Goal: Information Seeking & Learning: Check status

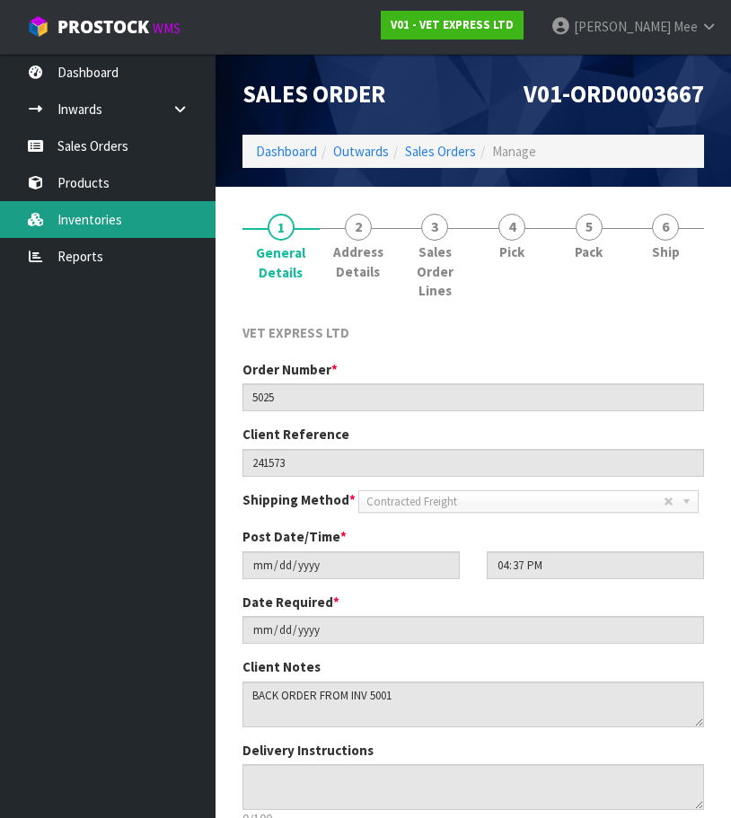
click at [77, 213] on link "Inventories" at bounding box center [108, 219] width 216 height 37
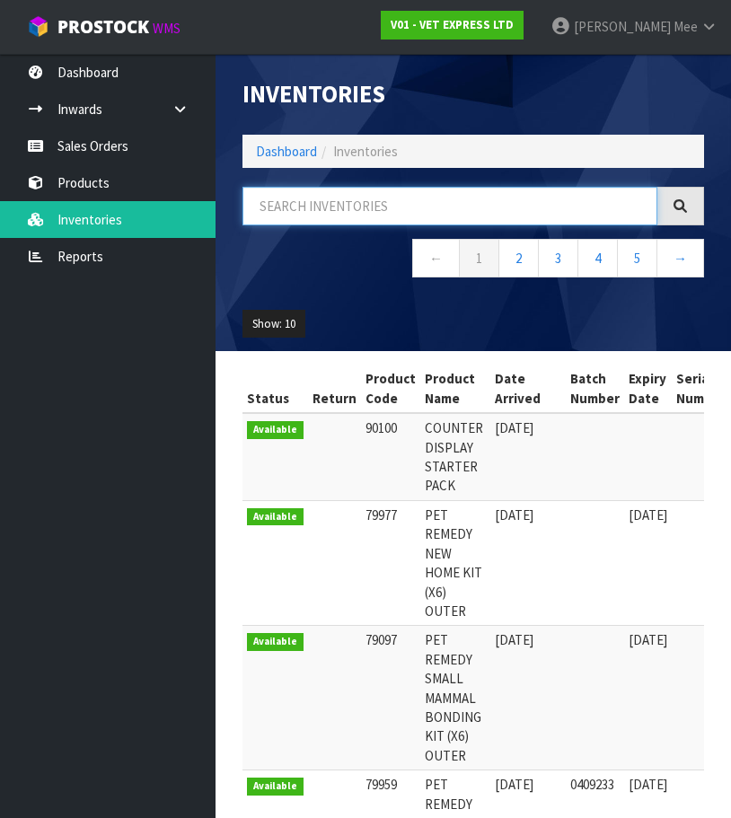
click at [377, 207] on input "text" at bounding box center [449, 206] width 415 height 39
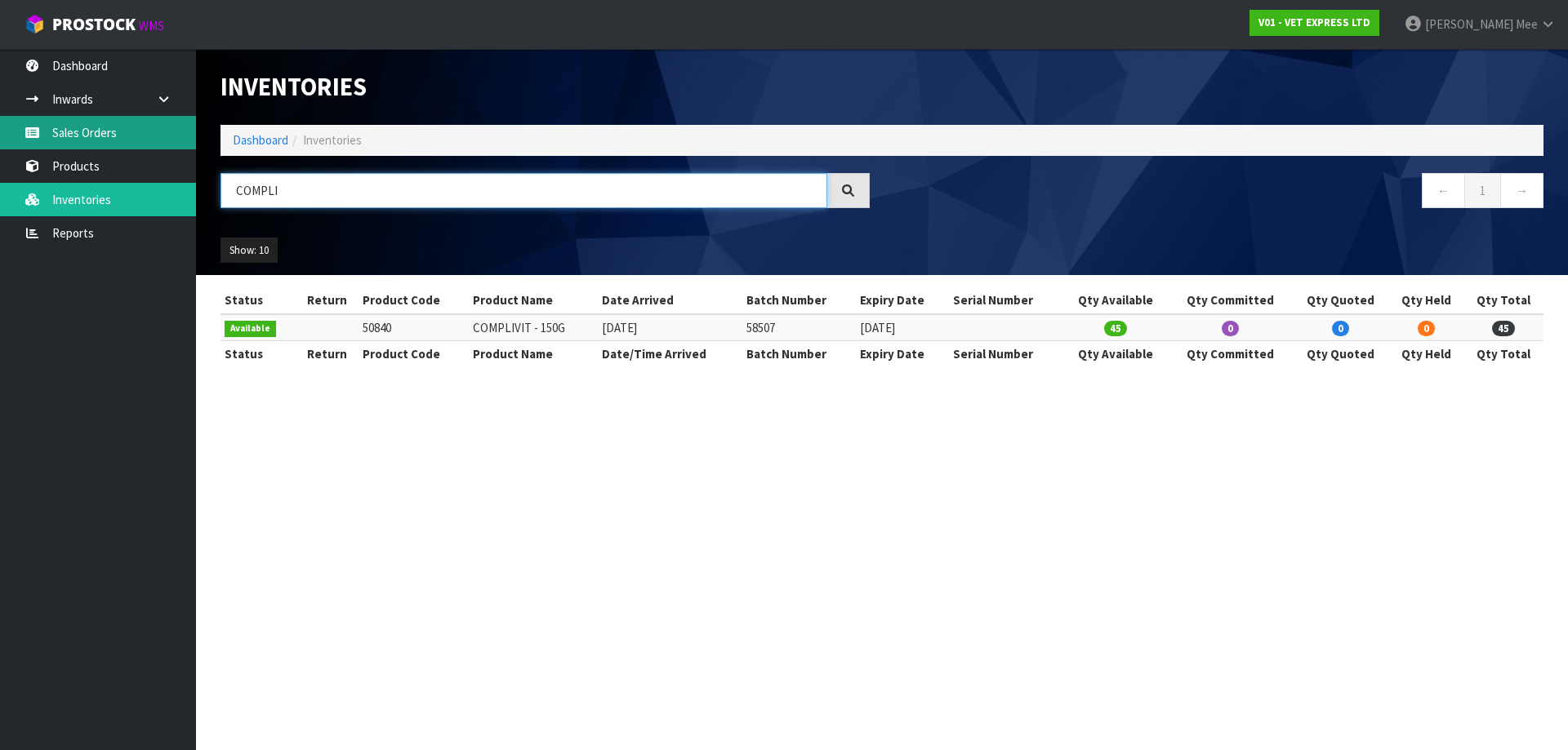
type input "COMPLI"
click at [83, 131] on link "Sales Orders" at bounding box center [98, 133] width 196 height 34
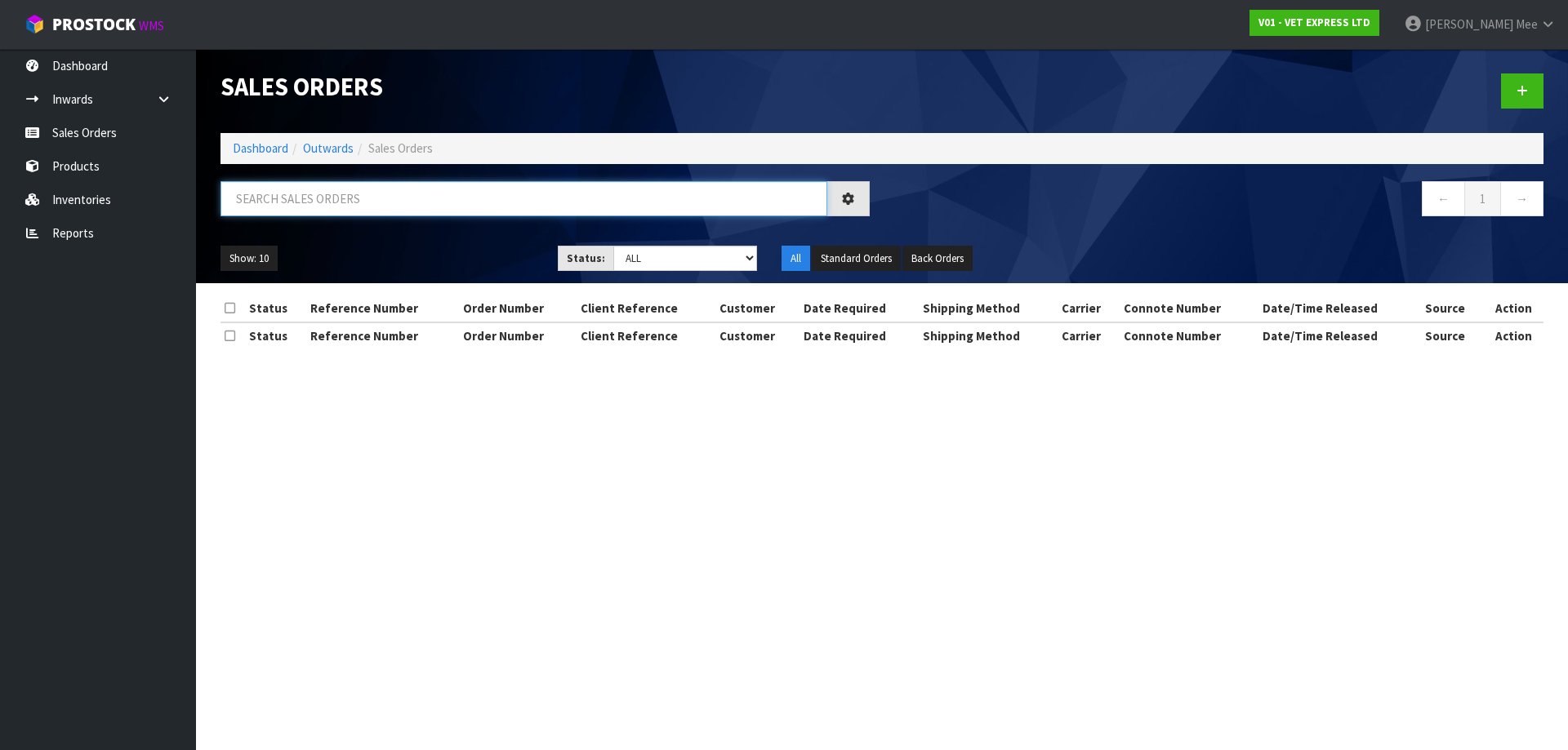
click at [283, 215] on input "text" at bounding box center [523, 198] width 607 height 35
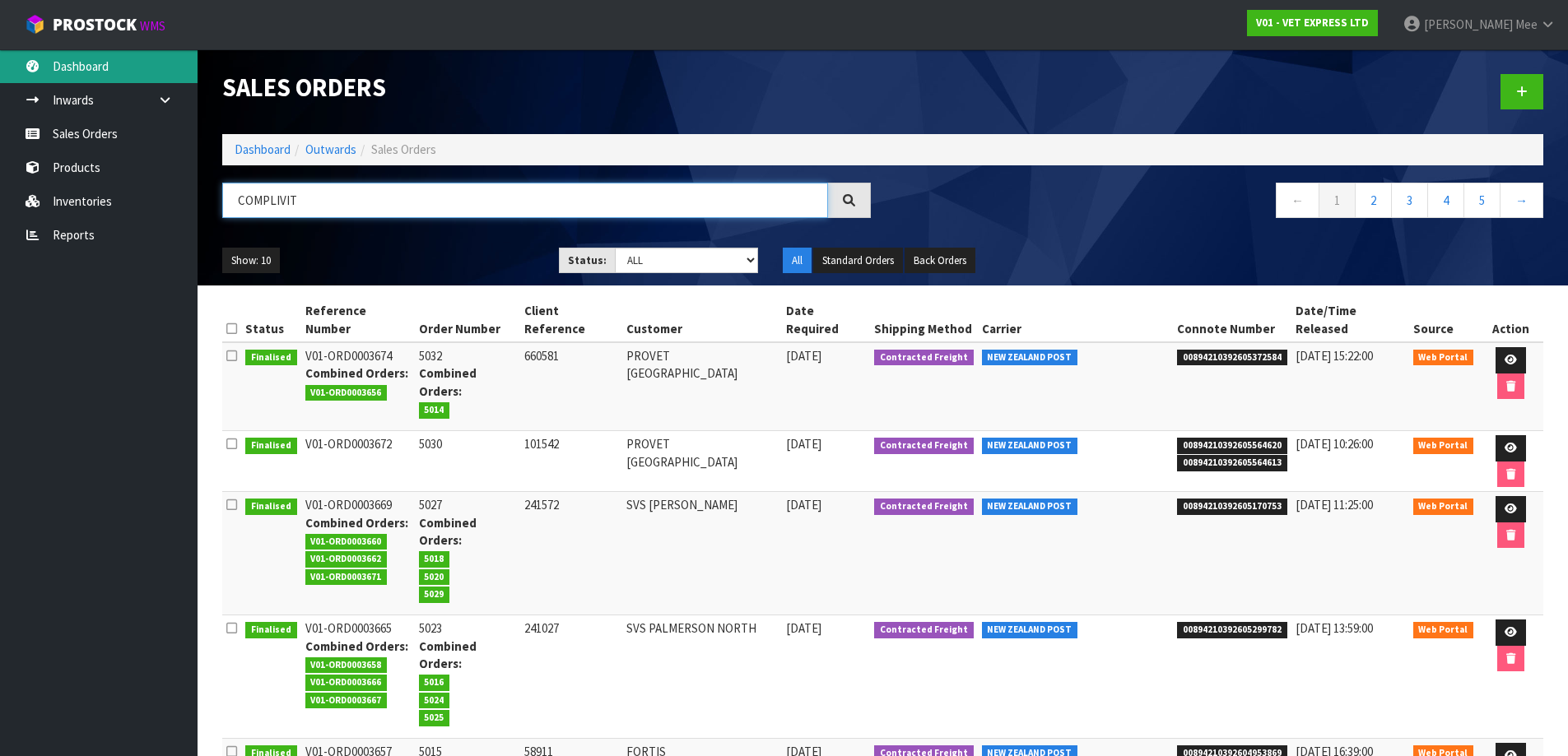
type input "COMPLIVIT"
click at [82, 69] on link "Dashboard" at bounding box center [99, 66] width 198 height 34
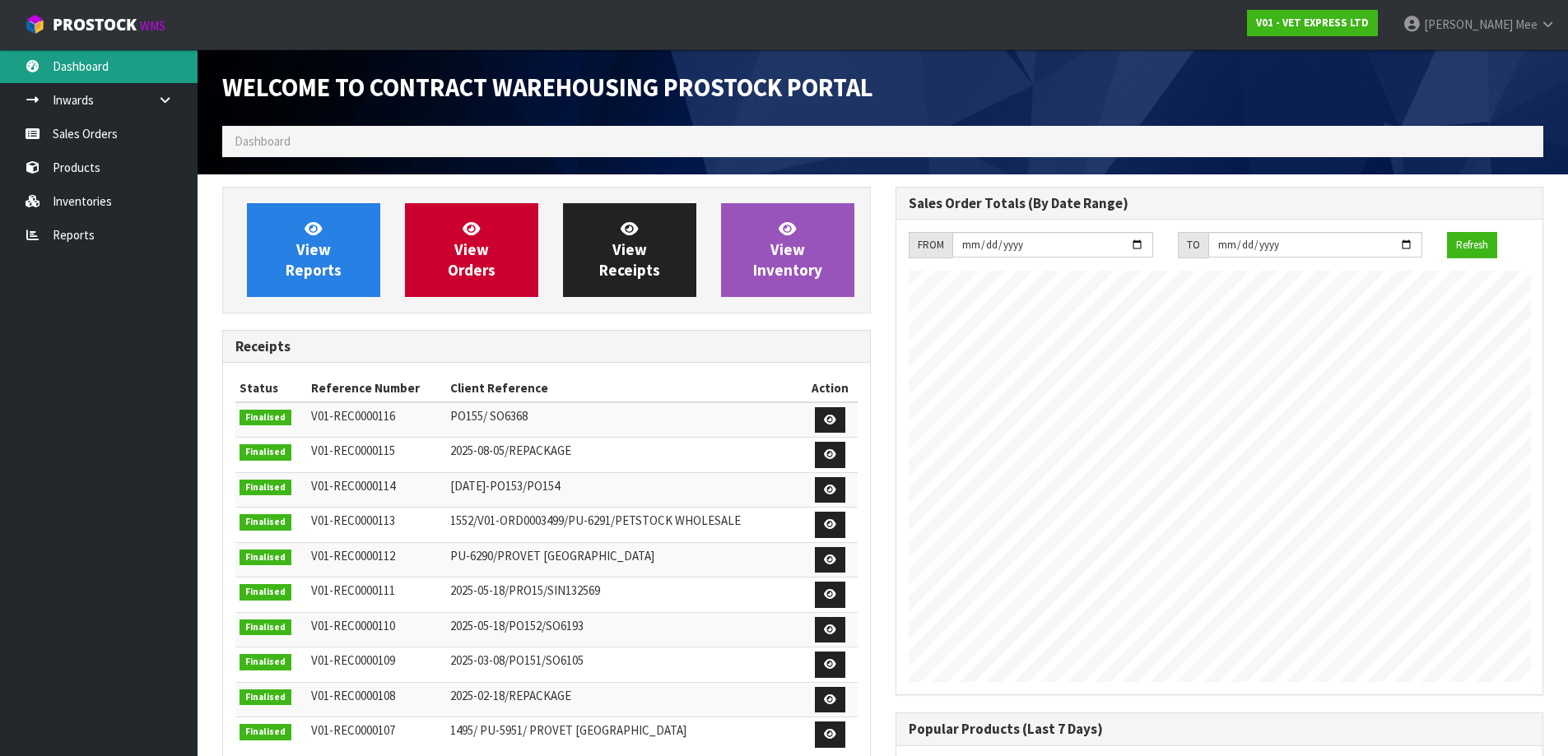
scroll to position [913, 673]
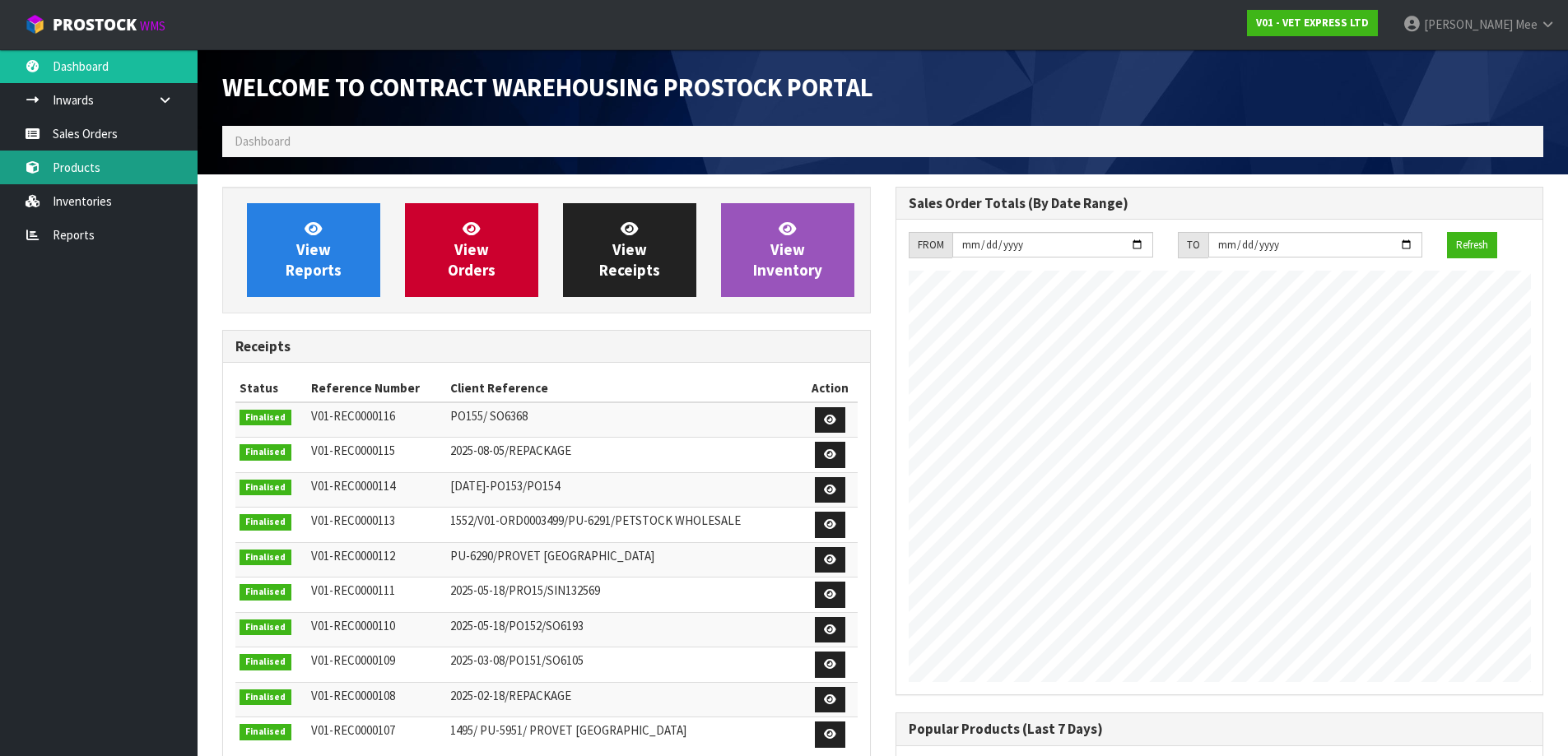
click at [76, 158] on link "Products" at bounding box center [99, 167] width 198 height 34
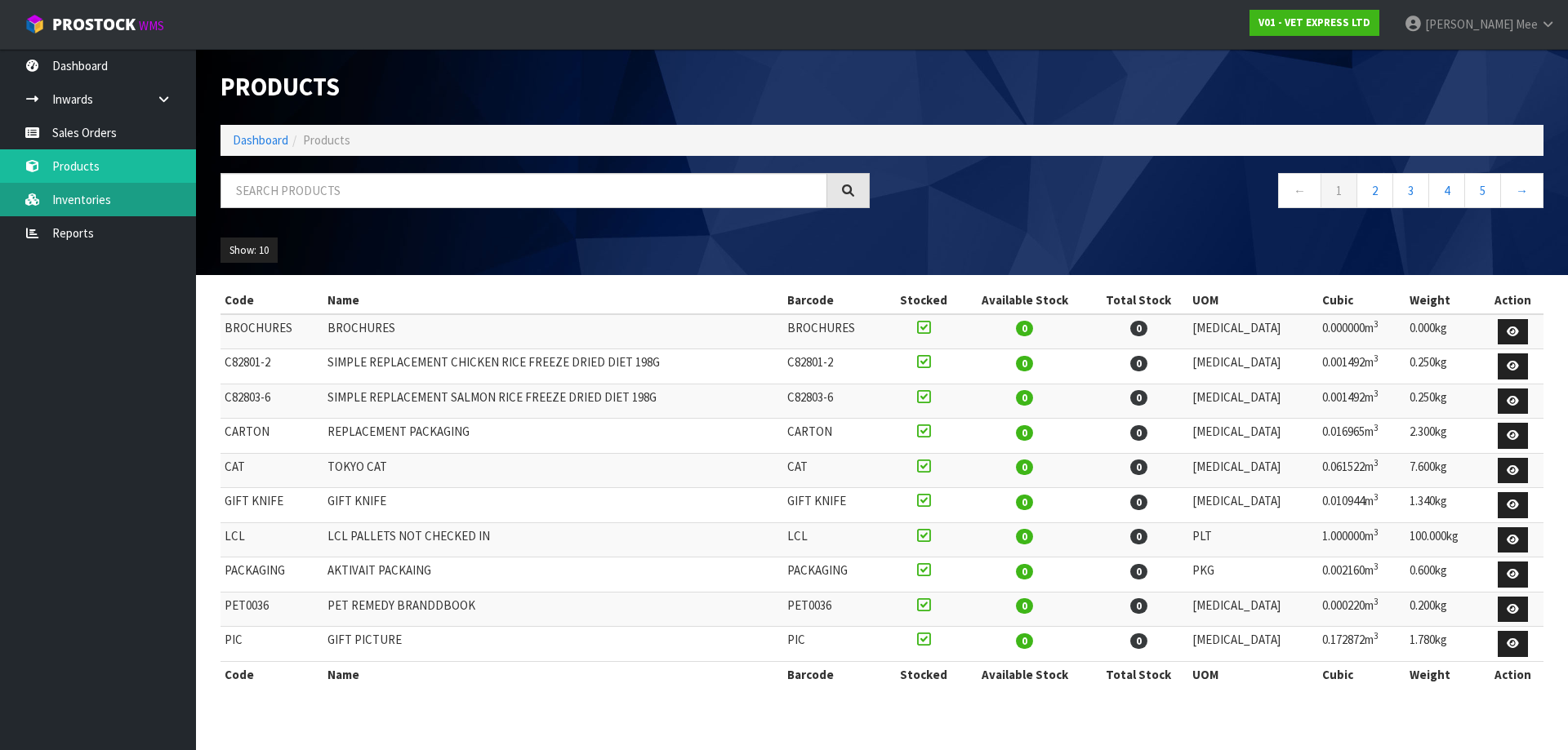
click at [84, 198] on link "Inventories" at bounding box center [98, 199] width 196 height 34
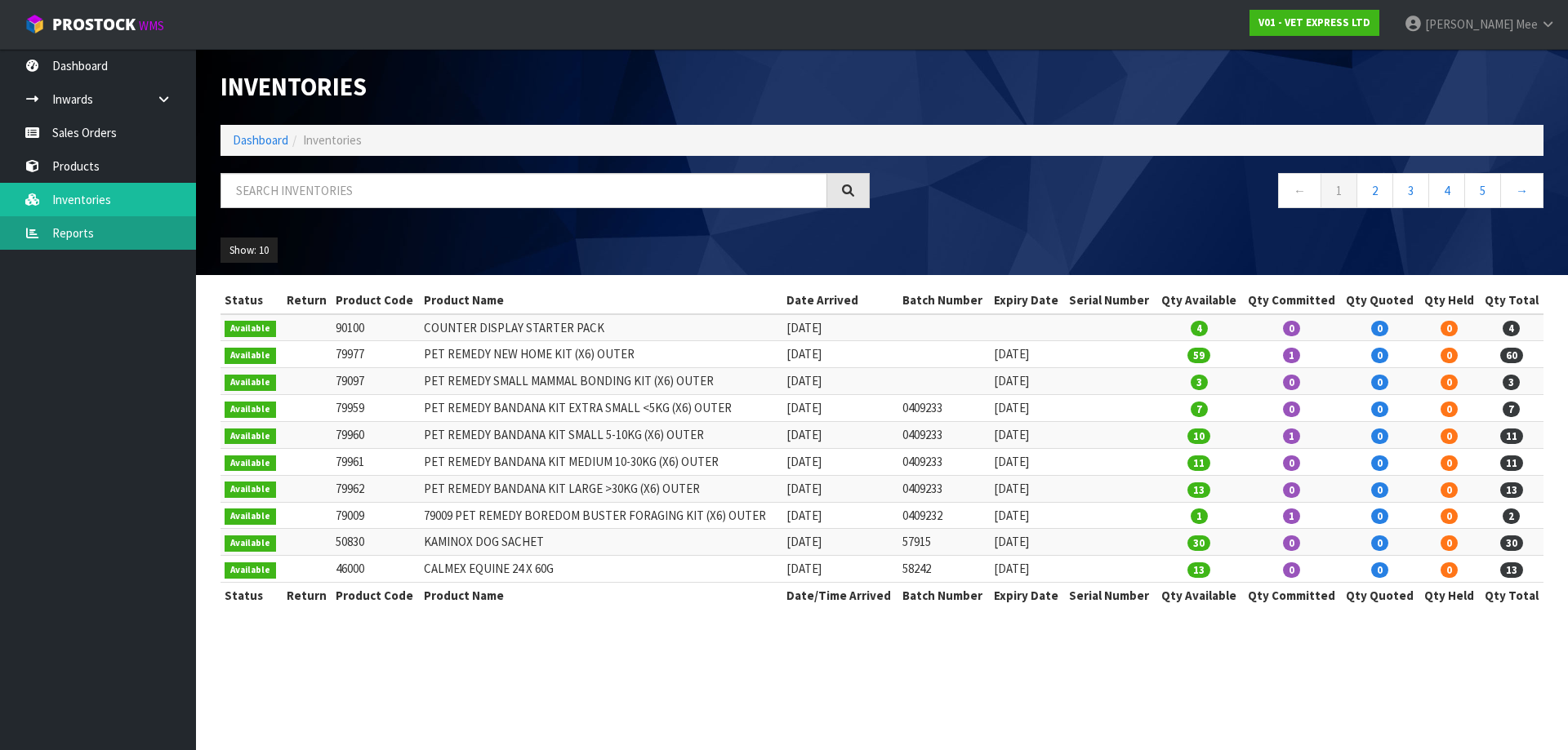
click at [75, 230] on link "Reports" at bounding box center [98, 233] width 196 height 34
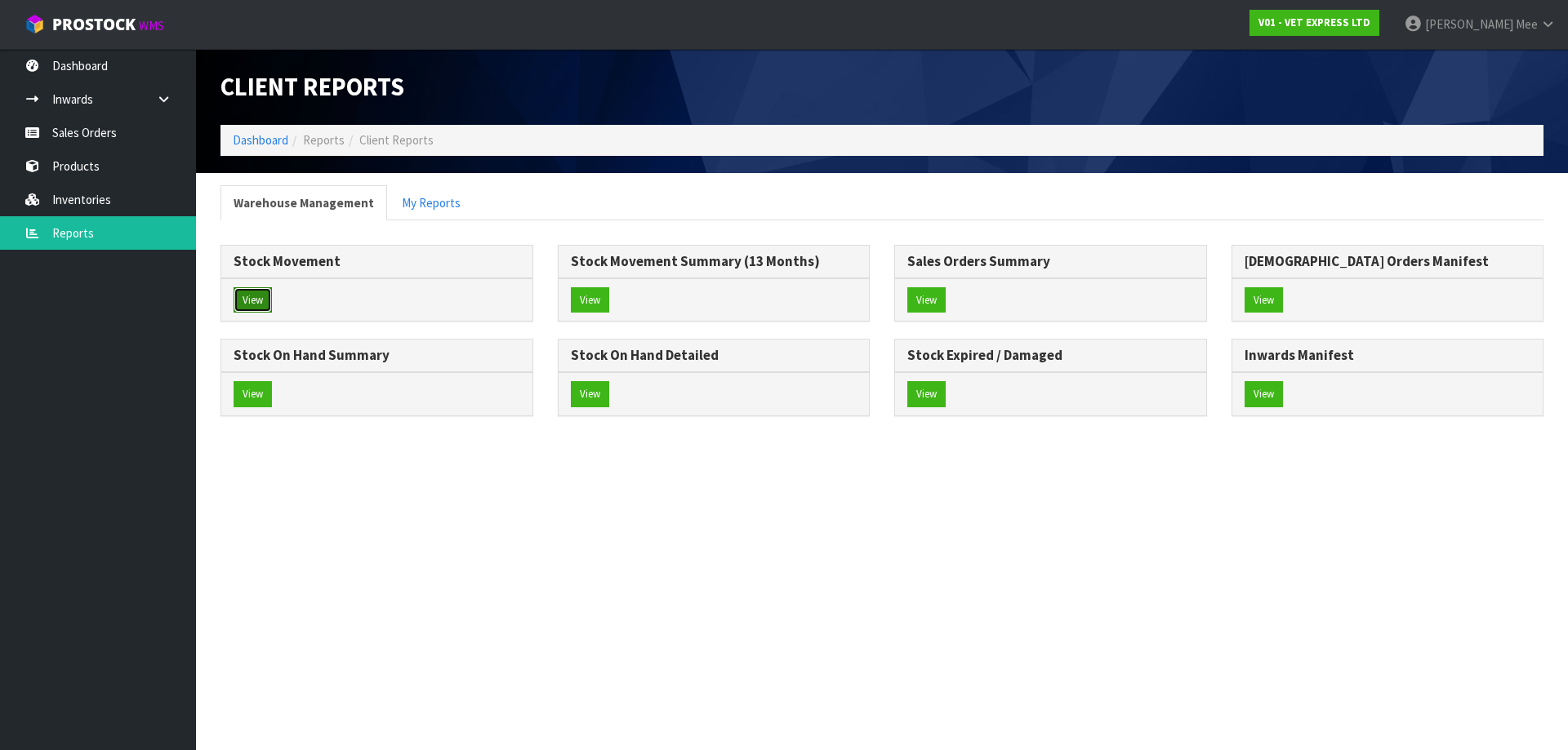
click at [260, 300] on button "View" at bounding box center [253, 300] width 38 height 26
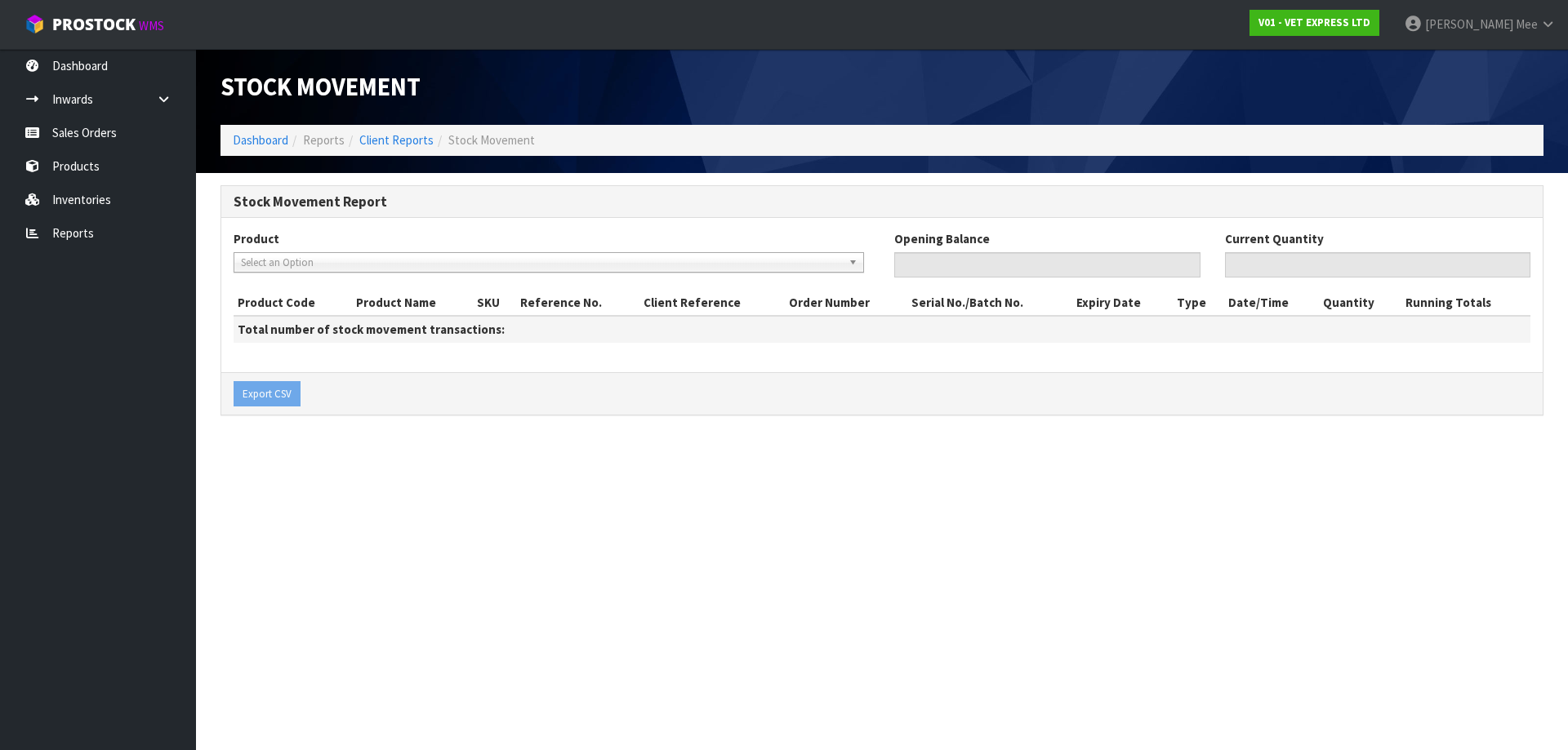
click at [325, 258] on span "Select an Option" at bounding box center [541, 263] width 601 height 20
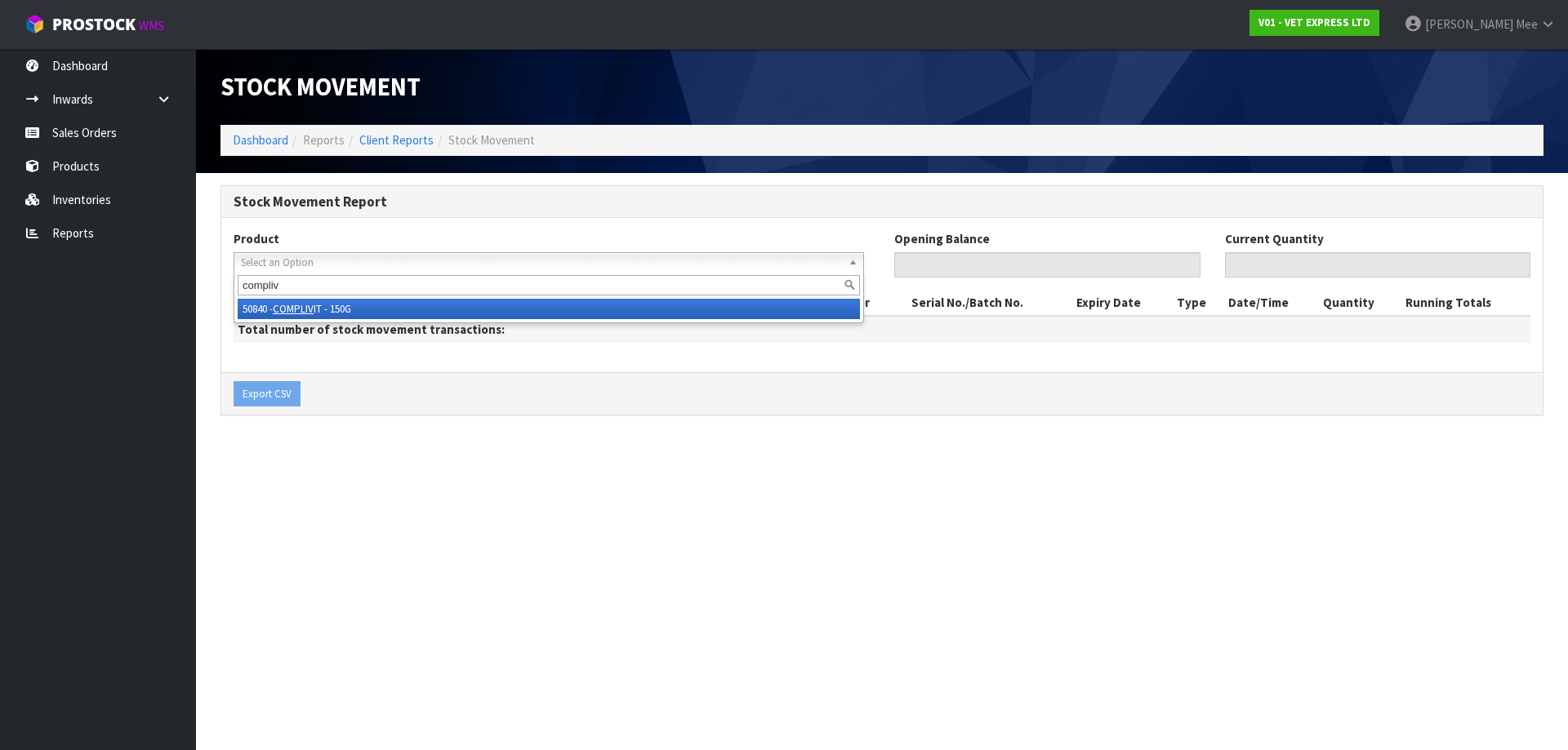
type input "compliv"
click at [301, 313] on em "COMPLIV" at bounding box center [293, 308] width 41 height 14
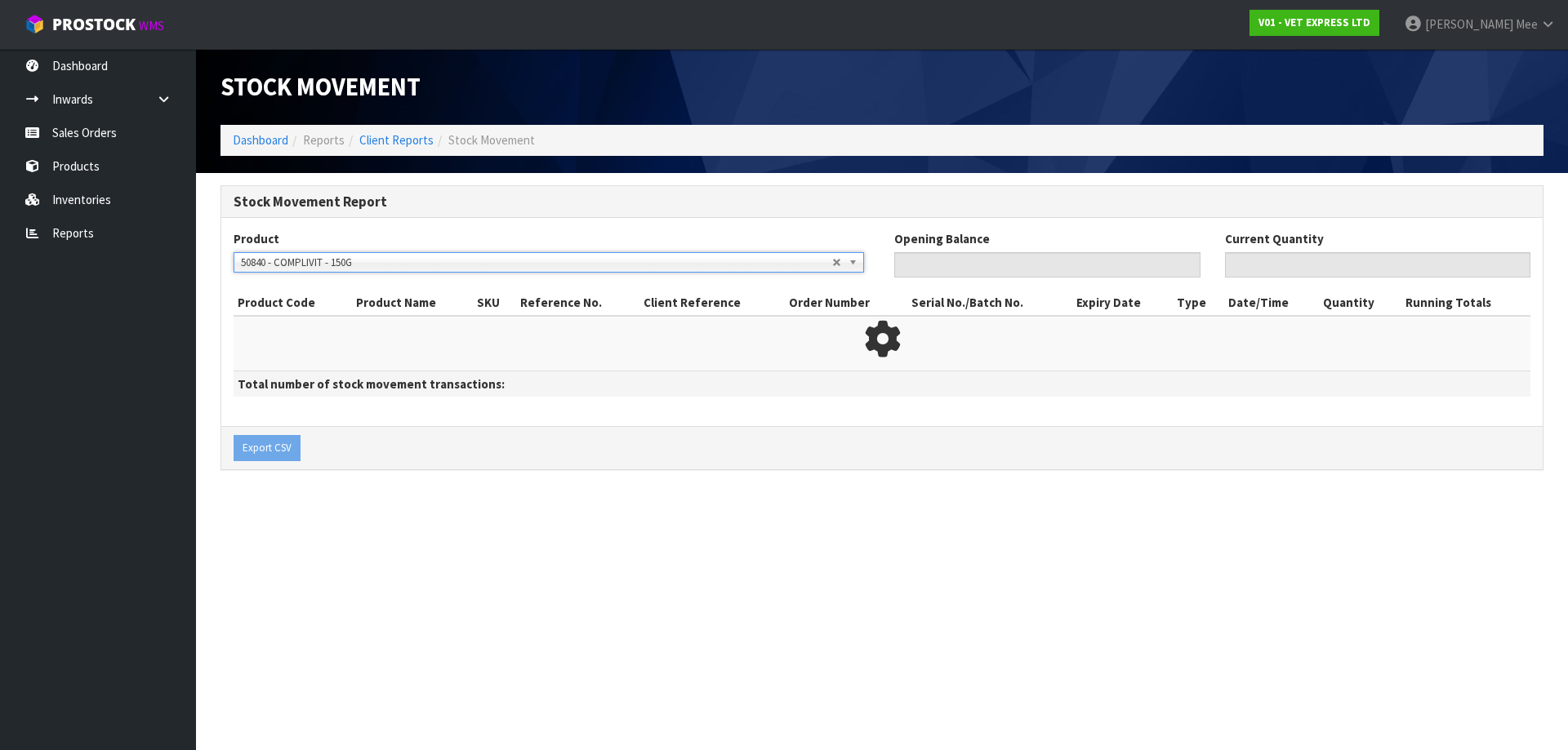
type input "30"
type input "45"
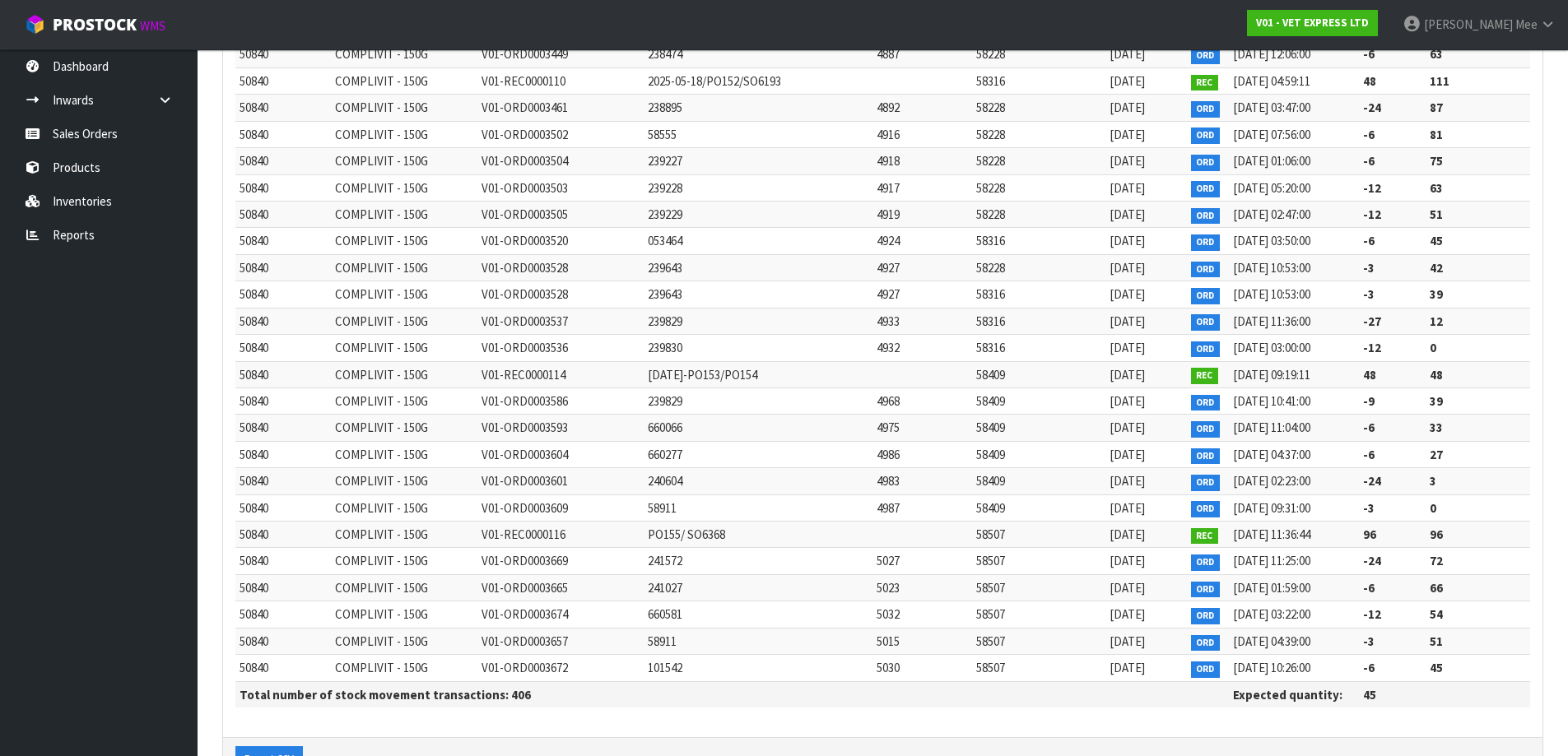
scroll to position [10443, 0]
